Goal: Information Seeking & Learning: Learn about a topic

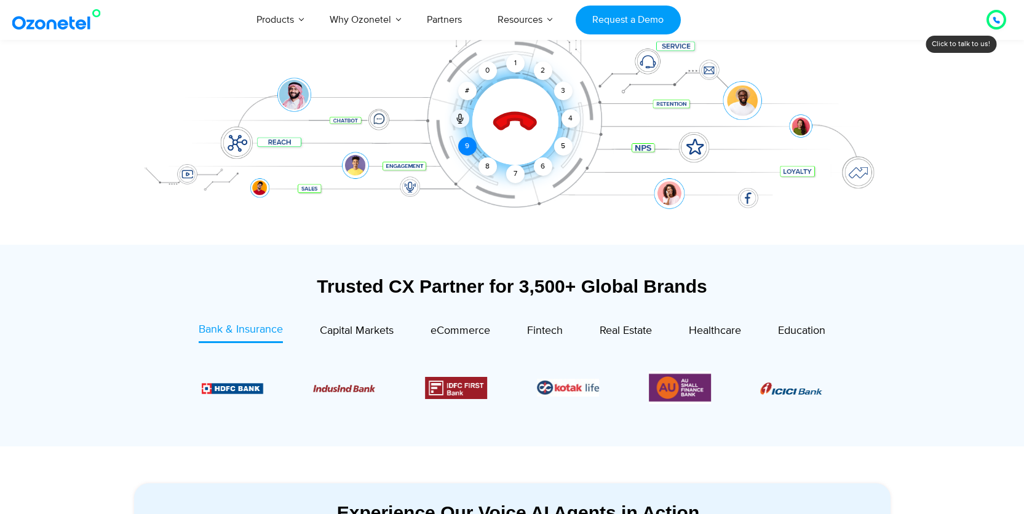
click at [468, 145] on div "9" at bounding box center [467, 146] width 18 height 18
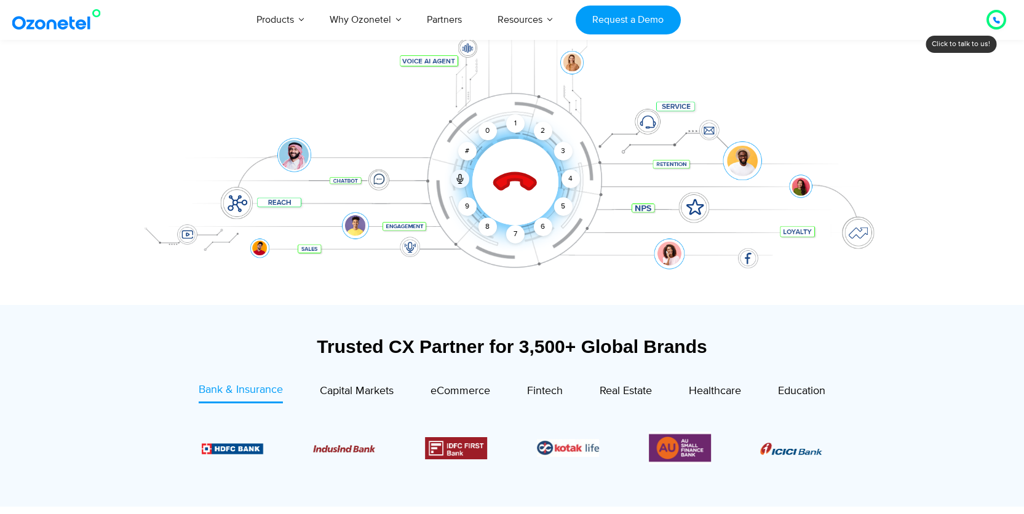
scroll to position [175, 0]
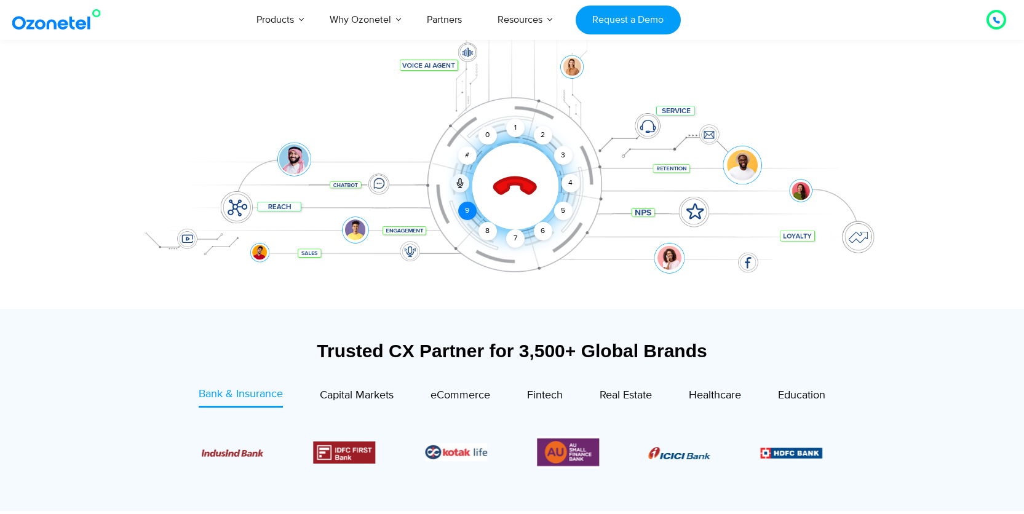
click at [468, 209] on div "9" at bounding box center [467, 211] width 18 height 18
click at [545, 228] on div "6" at bounding box center [543, 231] width 18 height 18
drag, startPoint x: 472, startPoint y: 207, endPoint x: 575, endPoint y: 131, distance: 128.5
click at [574, 130] on div "Click to end call Call connected 1 2 3 4 5 6 7 8 9 # 0" at bounding box center [512, 161] width 769 height 209
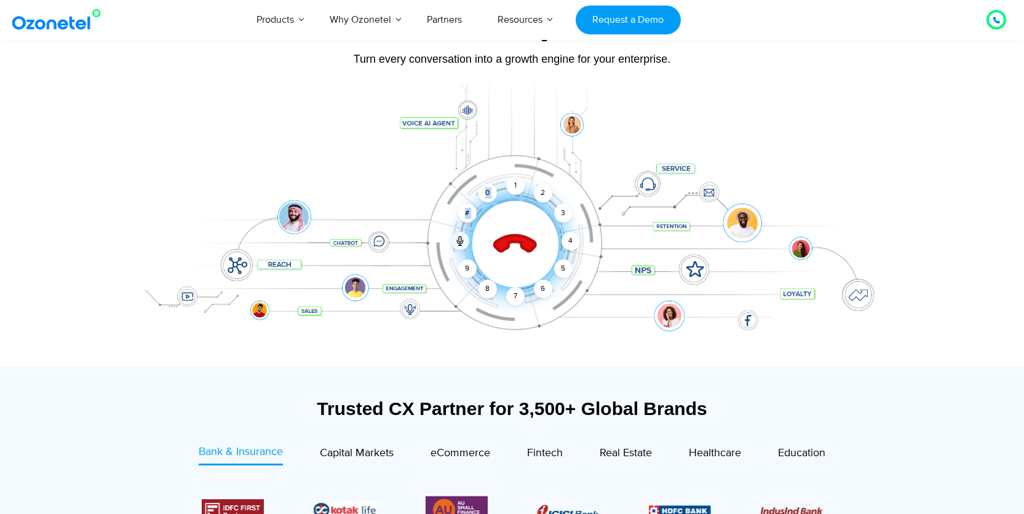
scroll to position [113, 0]
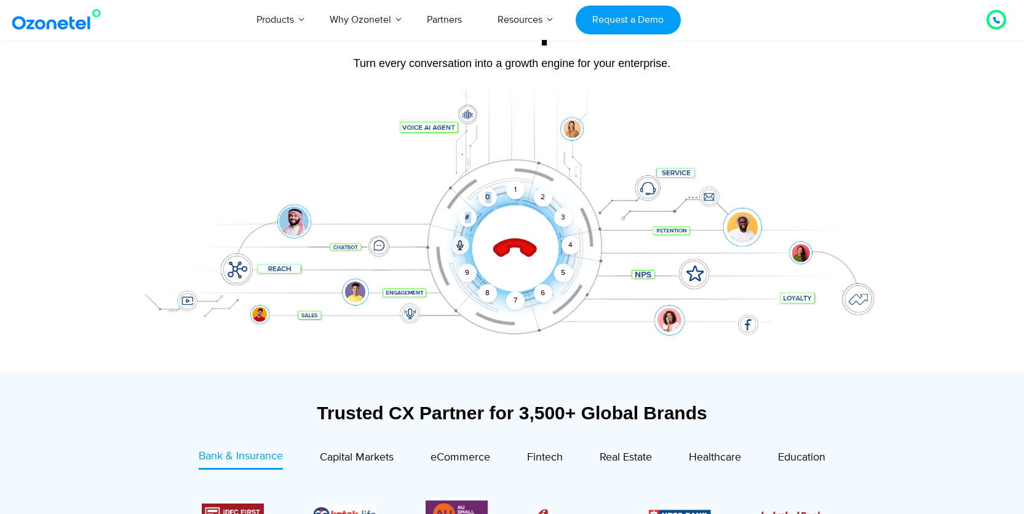
click at [519, 227] on icon at bounding box center [515, 249] width 52 height 52
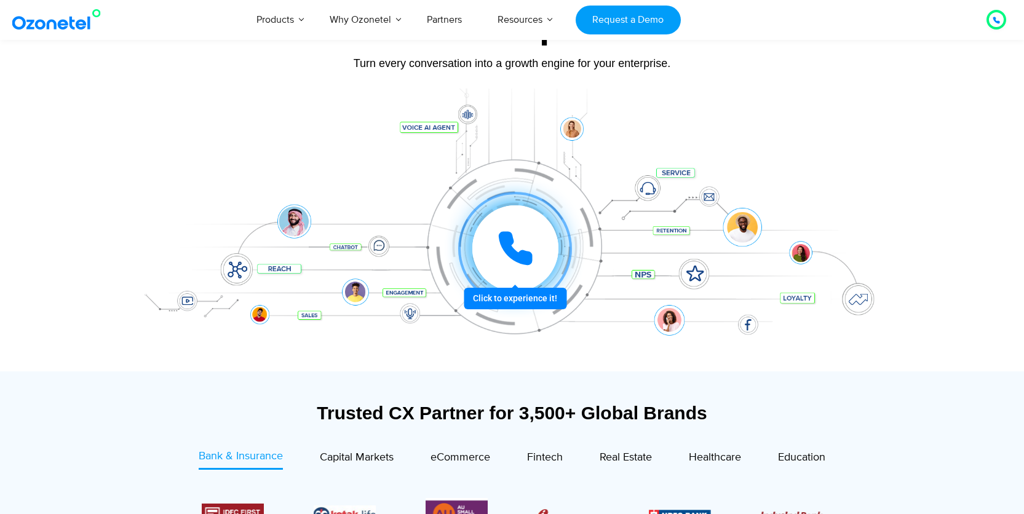
click at [514, 253] on icon at bounding box center [515, 248] width 31 height 31
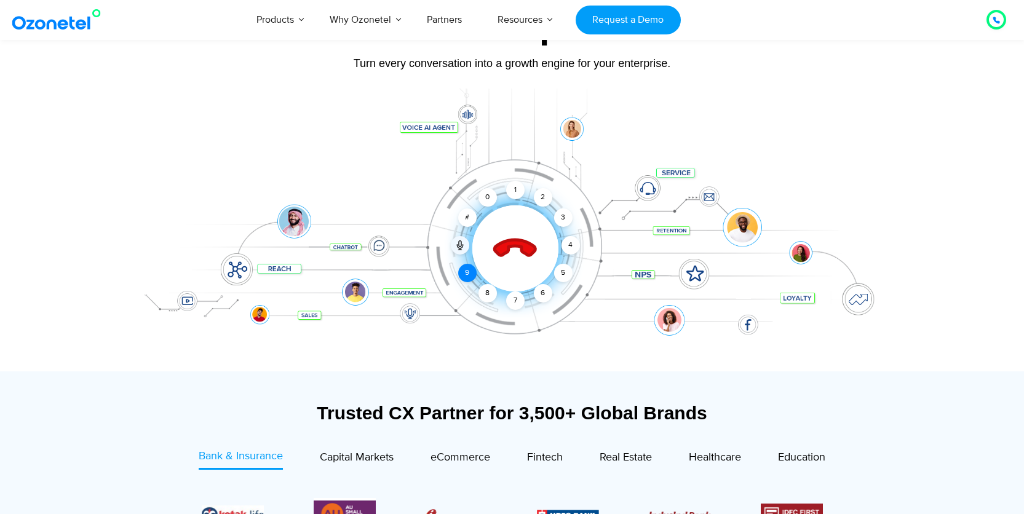
click at [469, 272] on div "9" at bounding box center [467, 273] width 18 height 18
click at [541, 289] on div "6" at bounding box center [543, 293] width 18 height 18
click at [562, 218] on div "3" at bounding box center [563, 218] width 18 height 18
click at [545, 292] on div "6" at bounding box center [543, 293] width 18 height 18
click at [563, 218] on div "3" at bounding box center [563, 218] width 18 height 18
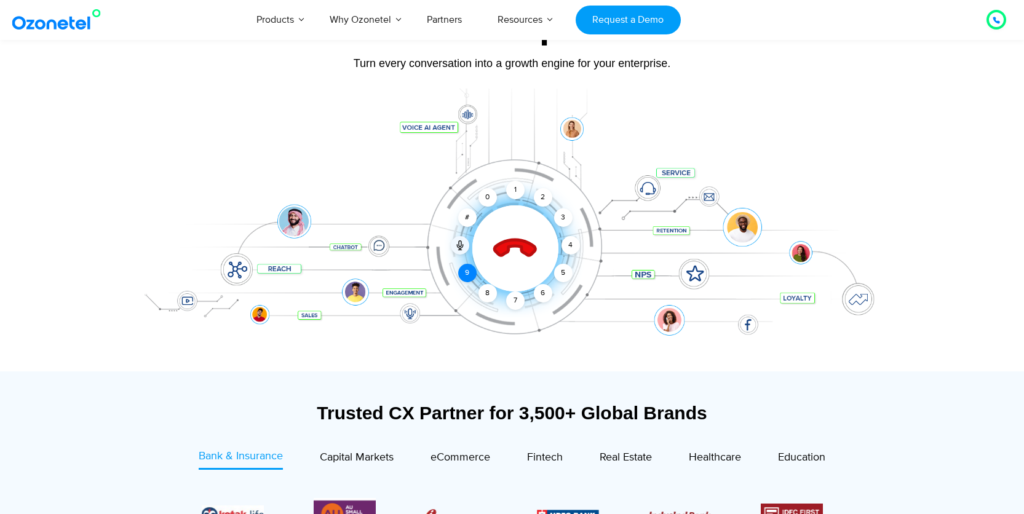
click at [473, 272] on div "9" at bounding box center [467, 273] width 18 height 18
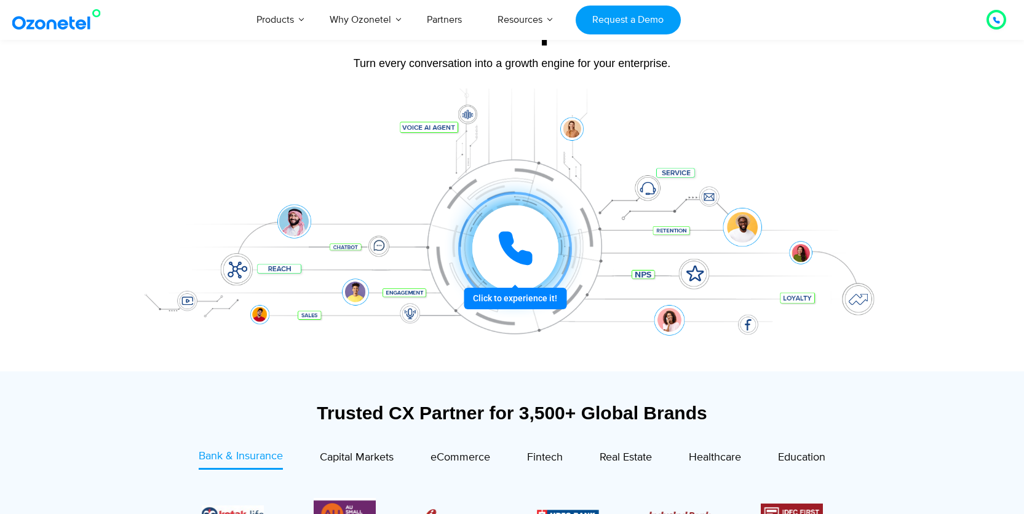
click at [564, 274] on div at bounding box center [515, 249] width 114 height 114
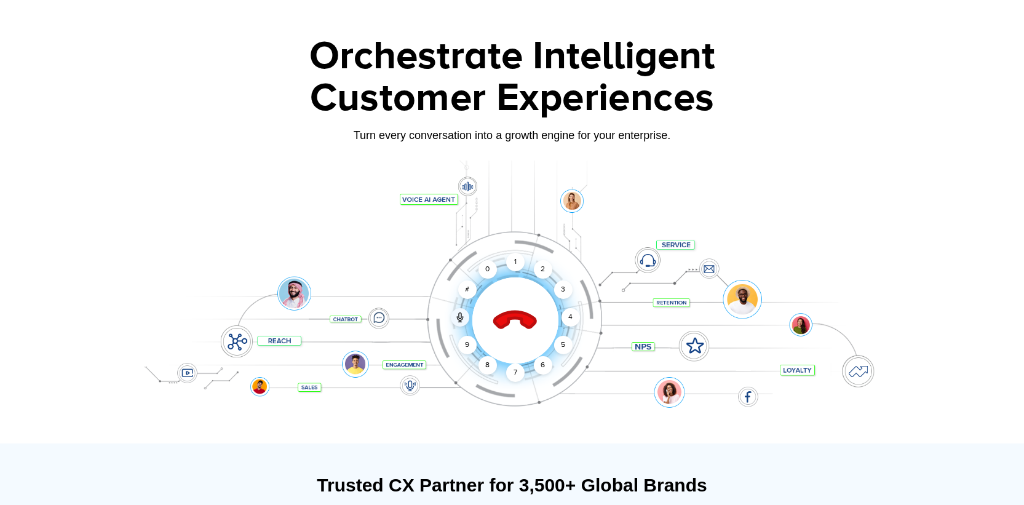
scroll to position [39, 0]
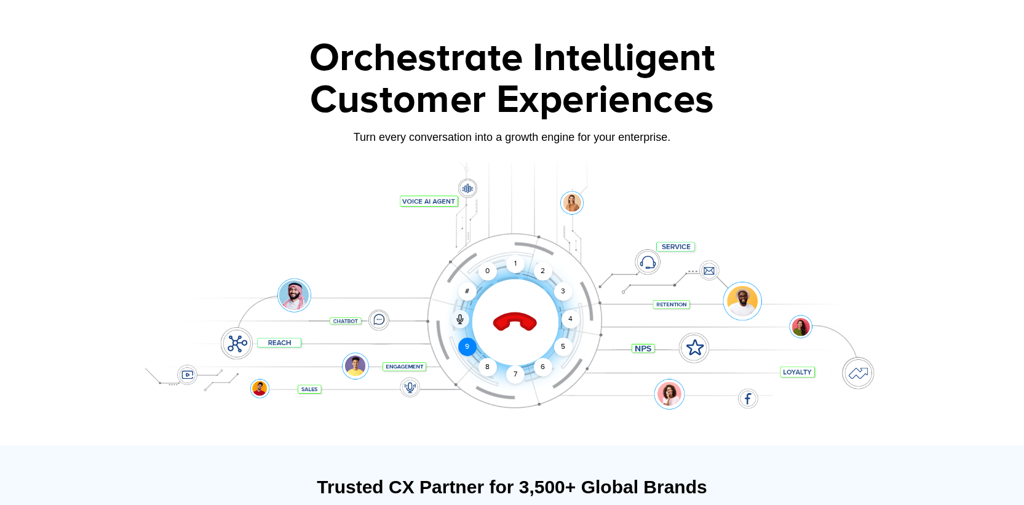
click at [469, 348] on div "9" at bounding box center [467, 347] width 18 height 18
click at [473, 342] on div "9" at bounding box center [467, 347] width 18 height 18
click at [465, 295] on div "#" at bounding box center [467, 291] width 18 height 18
click at [468, 337] on div "Click to end call Call connected 1 2 3 4 5 6 7 8 9 # 0" at bounding box center [512, 297] width 769 height 209
click at [458, 321] on icon at bounding box center [460, 321] width 6 height 4
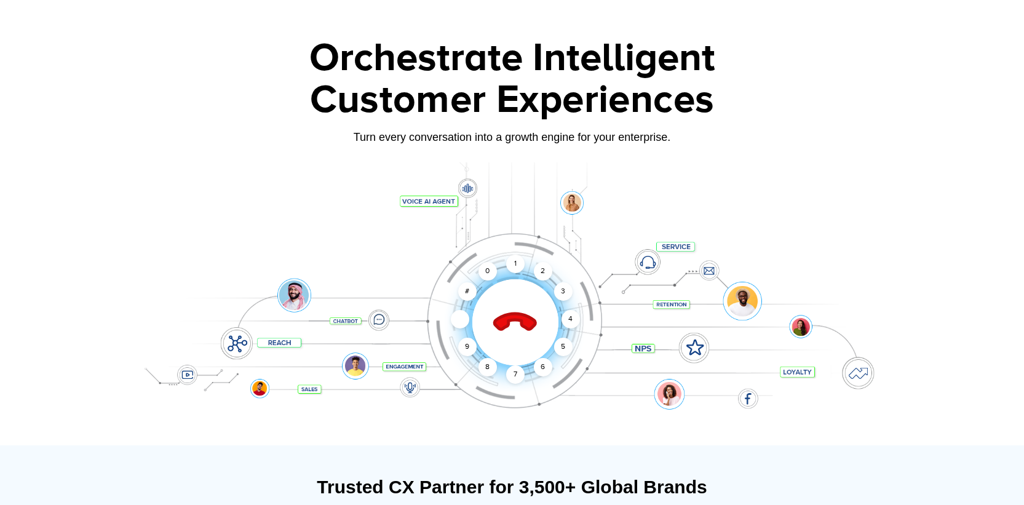
click at [499, 335] on div at bounding box center [516, 322] width 122 height 122
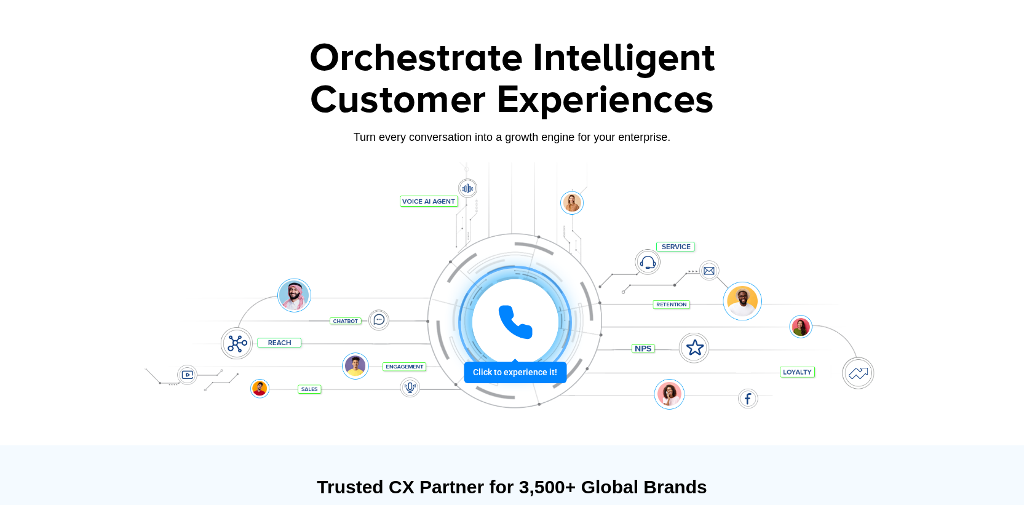
click at [505, 319] on icon at bounding box center [515, 322] width 31 height 31
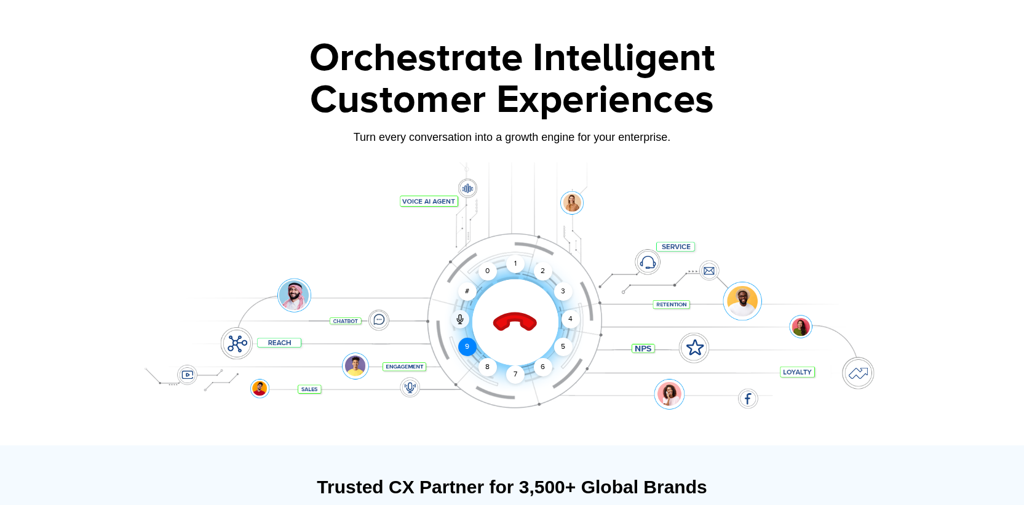
click at [470, 344] on div "9" at bounding box center [467, 347] width 18 height 18
click at [519, 266] on div "1" at bounding box center [515, 264] width 18 height 18
click at [540, 269] on div "2" at bounding box center [543, 271] width 18 height 18
click at [533, 268] on div "Click to end call Call connected 1 2 3 4 5 6 7 8 9 # 0" at bounding box center [512, 297] width 769 height 209
click at [536, 268] on div "2" at bounding box center [543, 271] width 18 height 18
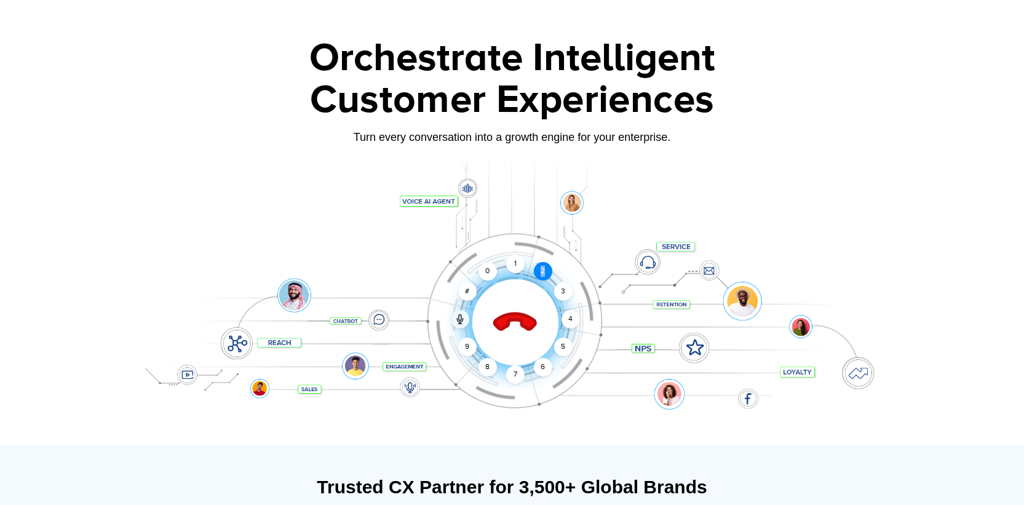
click at [536, 268] on div "2" at bounding box center [543, 271] width 18 height 18
click at [541, 271] on div "2" at bounding box center [543, 271] width 18 height 18
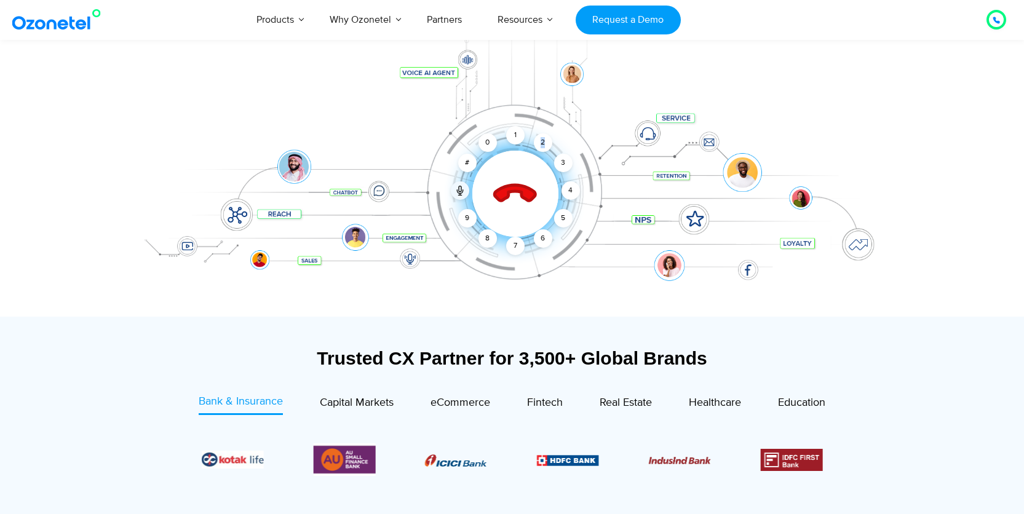
scroll to position [172, 0]
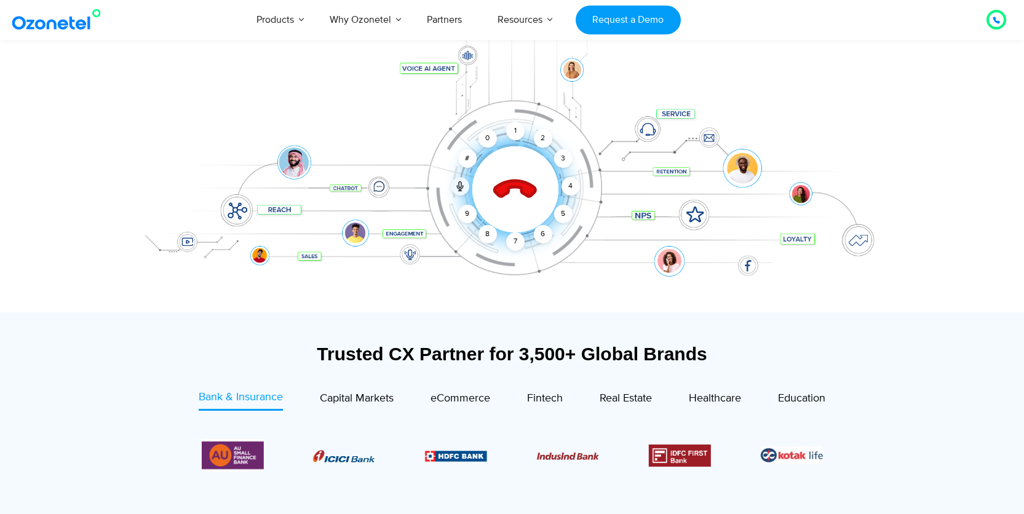
click at [522, 156] on div at bounding box center [516, 190] width 122 height 122
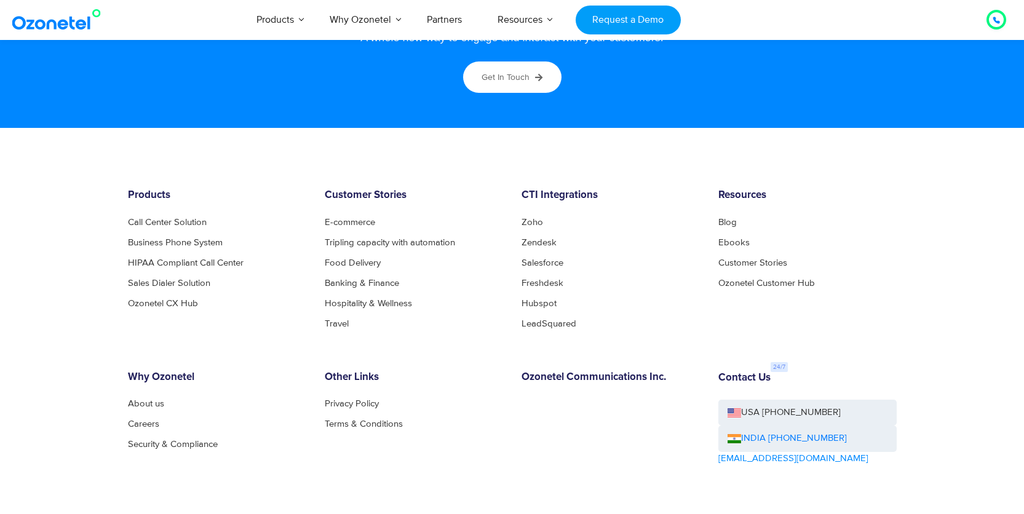
scroll to position [6605, 0]
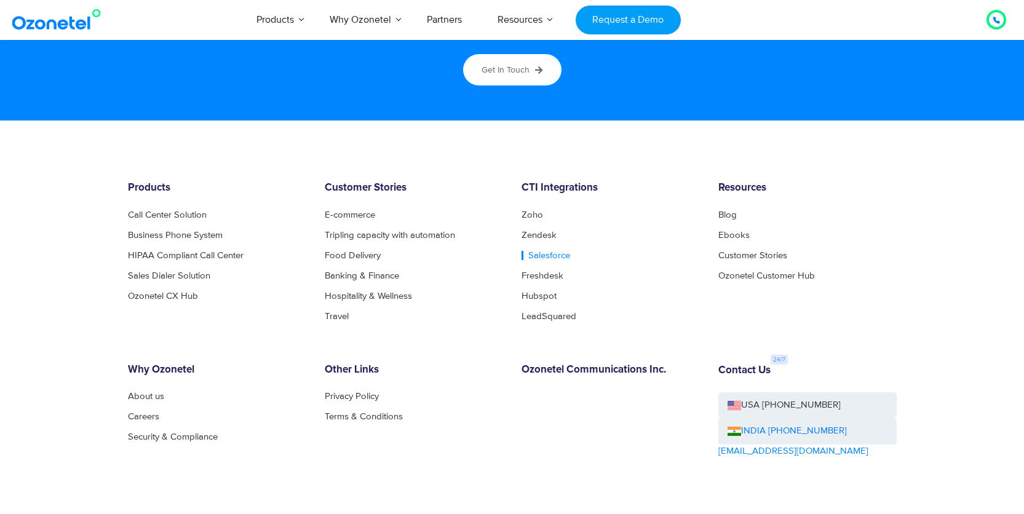
click at [540, 253] on link "Salesforce" at bounding box center [546, 255] width 49 height 9
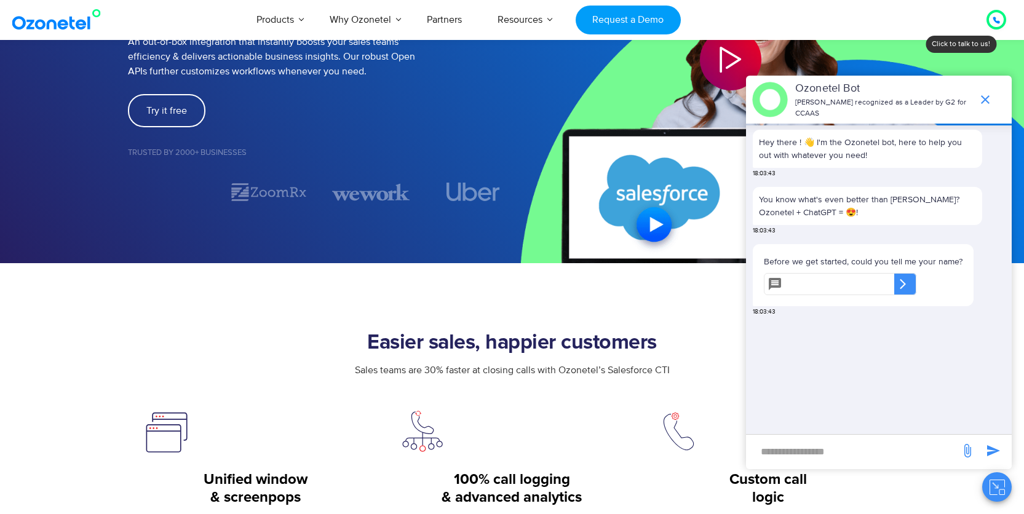
scroll to position [209, 0]
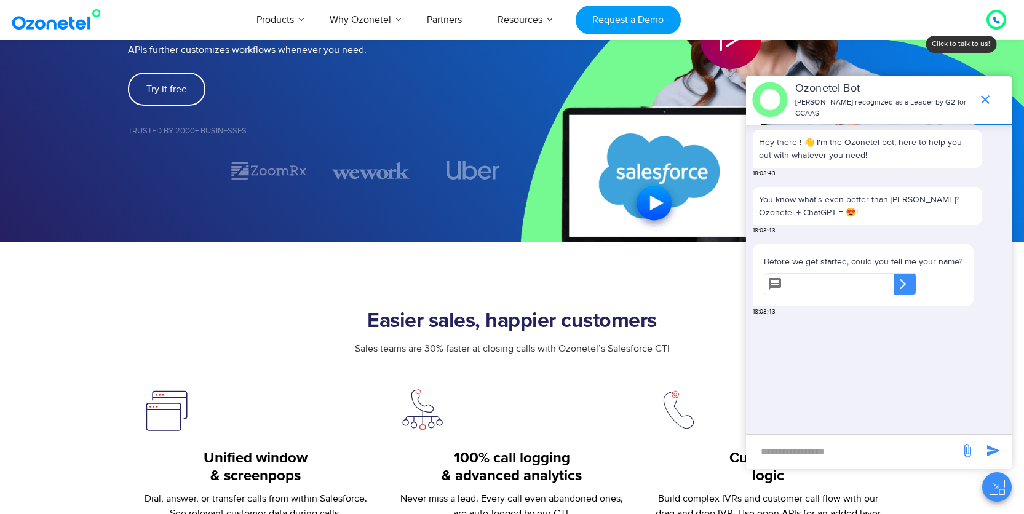
click at [981, 97] on icon "end chat or minimize" at bounding box center [985, 99] width 15 height 15
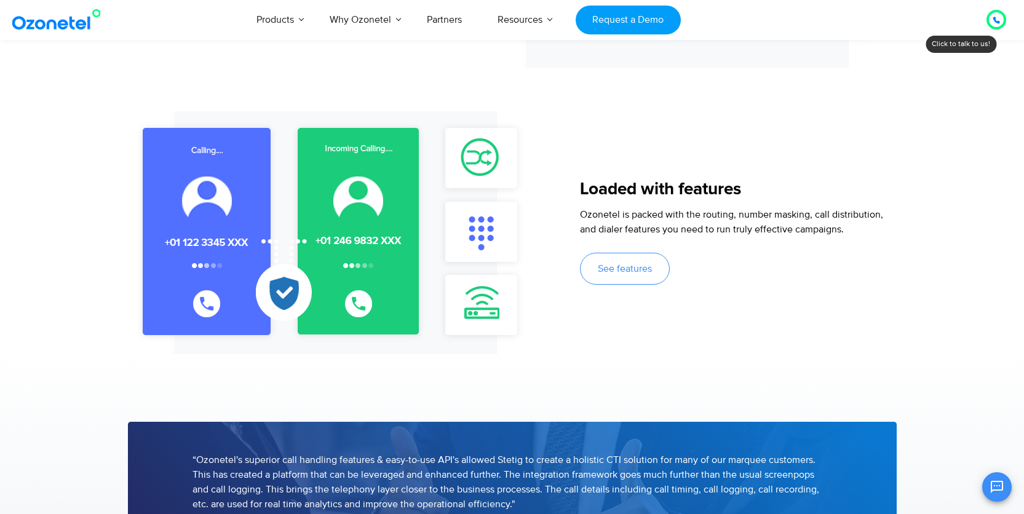
scroll to position [1368, 0]
